Goal: Task Accomplishment & Management: Manage account settings

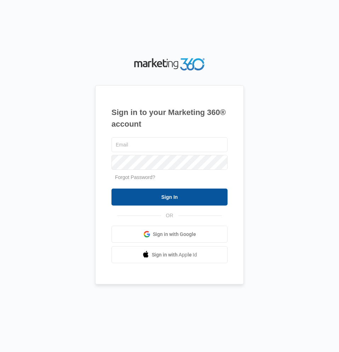
type input "[EMAIL_ADDRESS][DOMAIN_NAME]"
click at [166, 202] on input "Sign In" at bounding box center [170, 197] width 116 height 17
